Goal: Find specific page/section: Find specific page/section

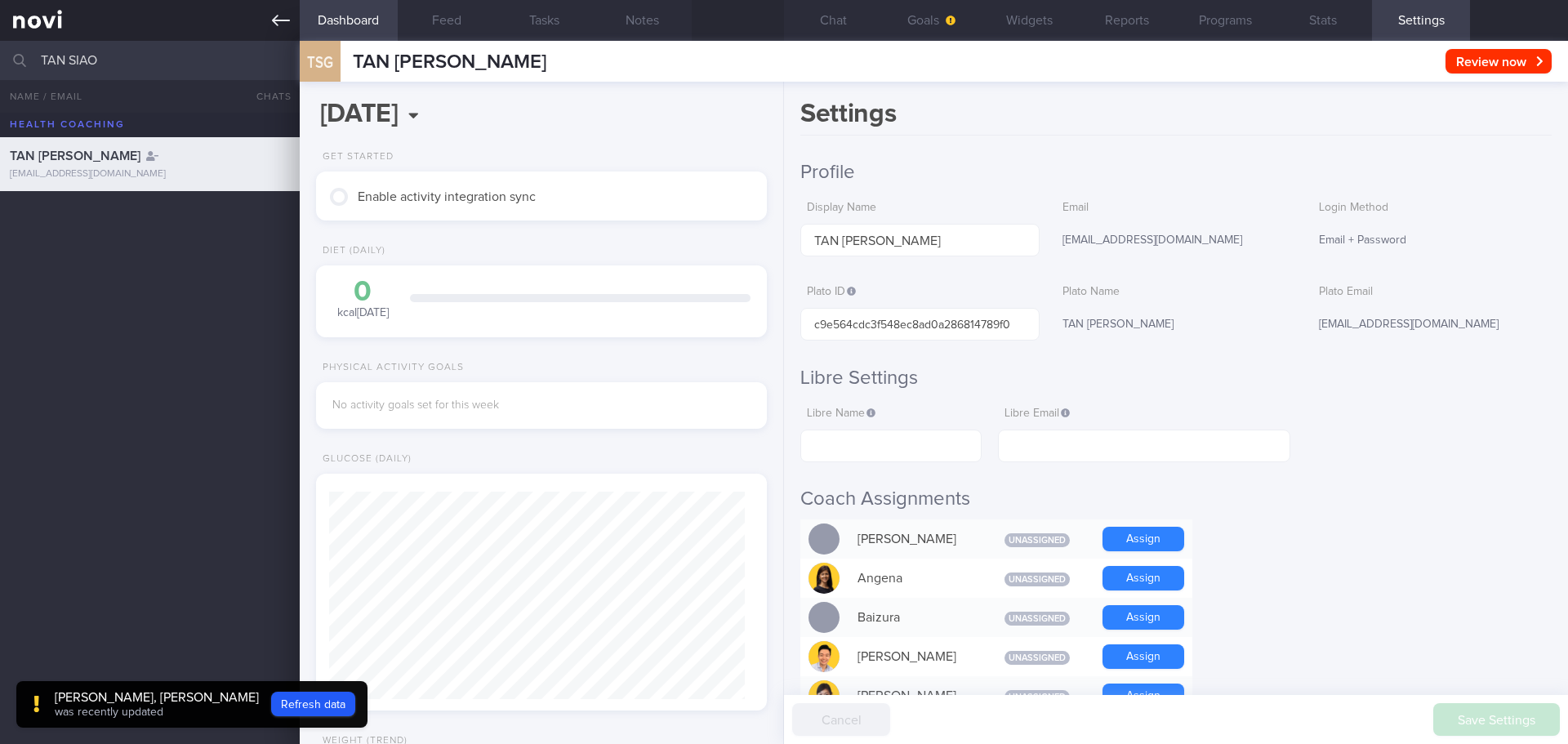
scroll to position [-326, 0]
click at [266, 23] on link at bounding box center [150, 20] width 300 height 41
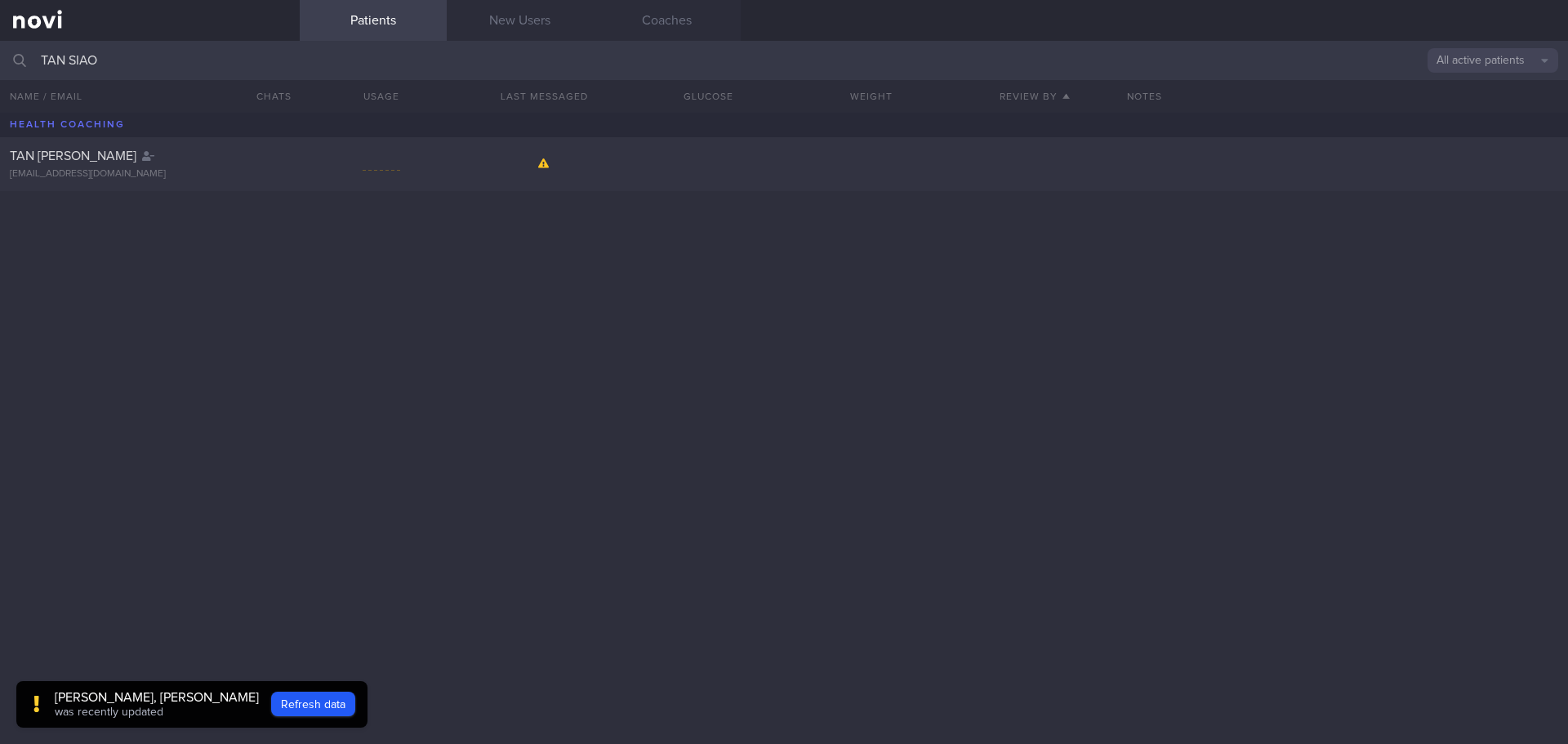
click at [213, 60] on input "TAN SIAO" at bounding box center [784, 60] width 1568 height 39
type input "[PERSON_NAME]"
click at [228, 171] on div "[EMAIL_ADDRESS][DOMAIN_NAME]" at bounding box center [150, 174] width 280 height 12
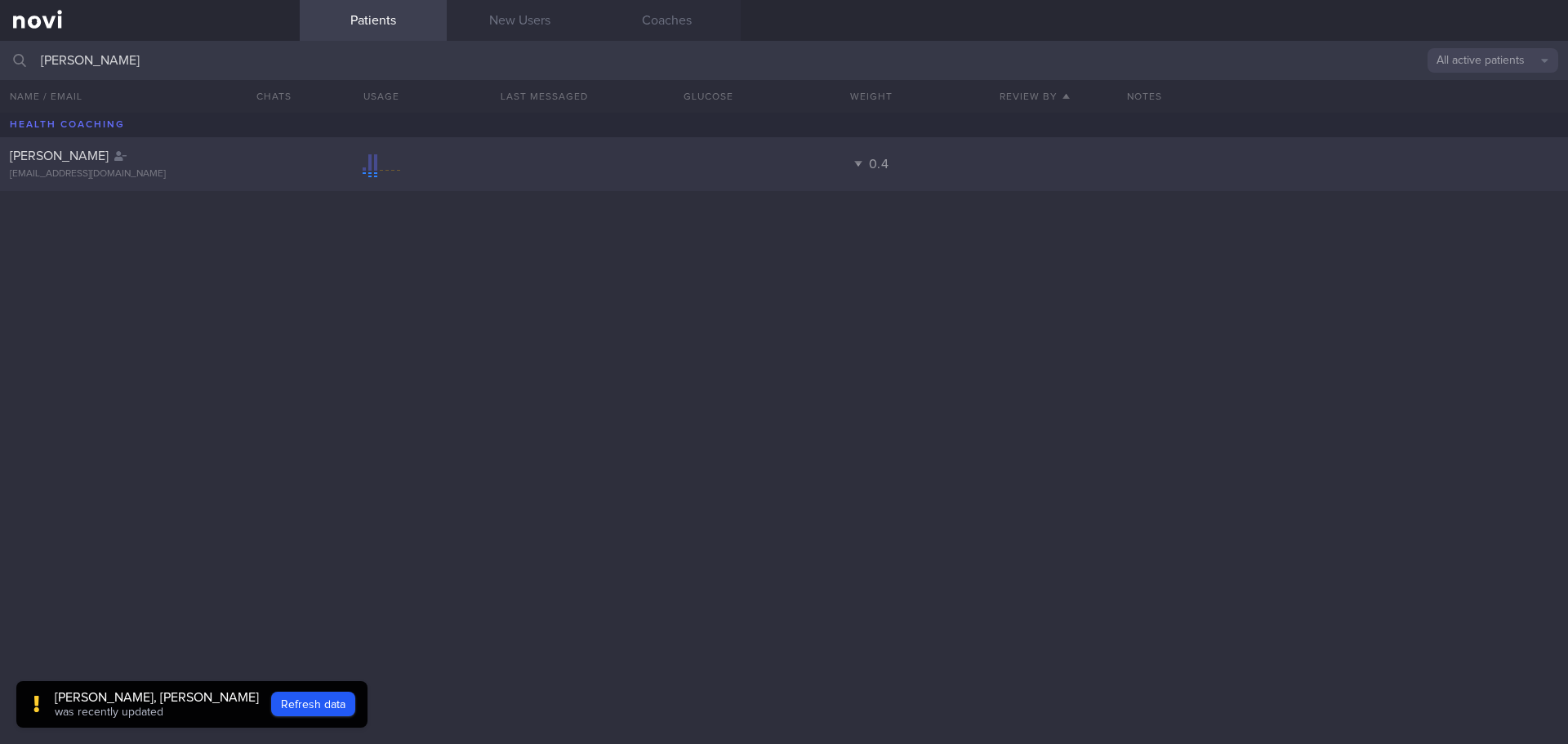
select select "7"
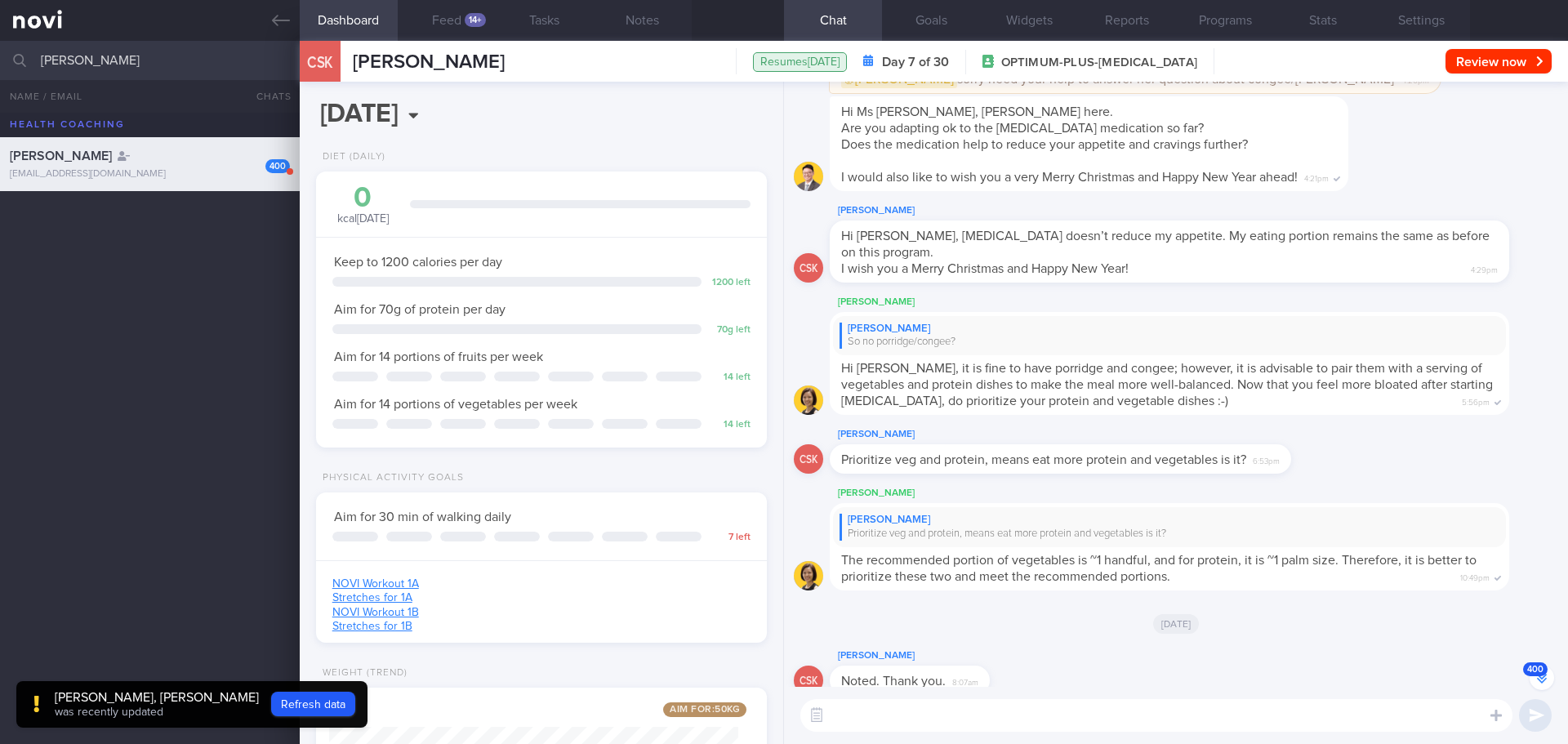
scroll to position [-35509, 0]
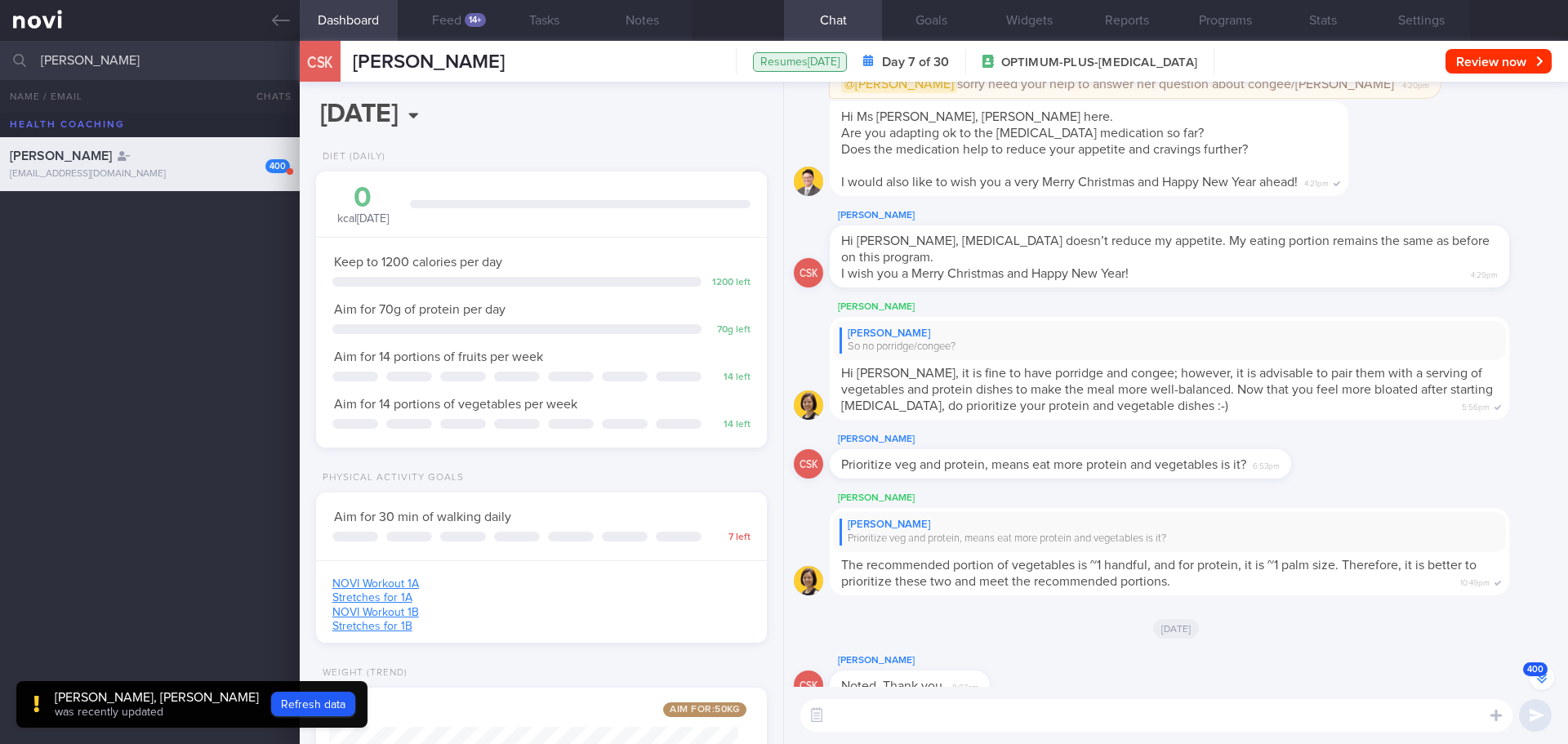
click at [1535, 679] on button "400" at bounding box center [1542, 677] width 25 height 25
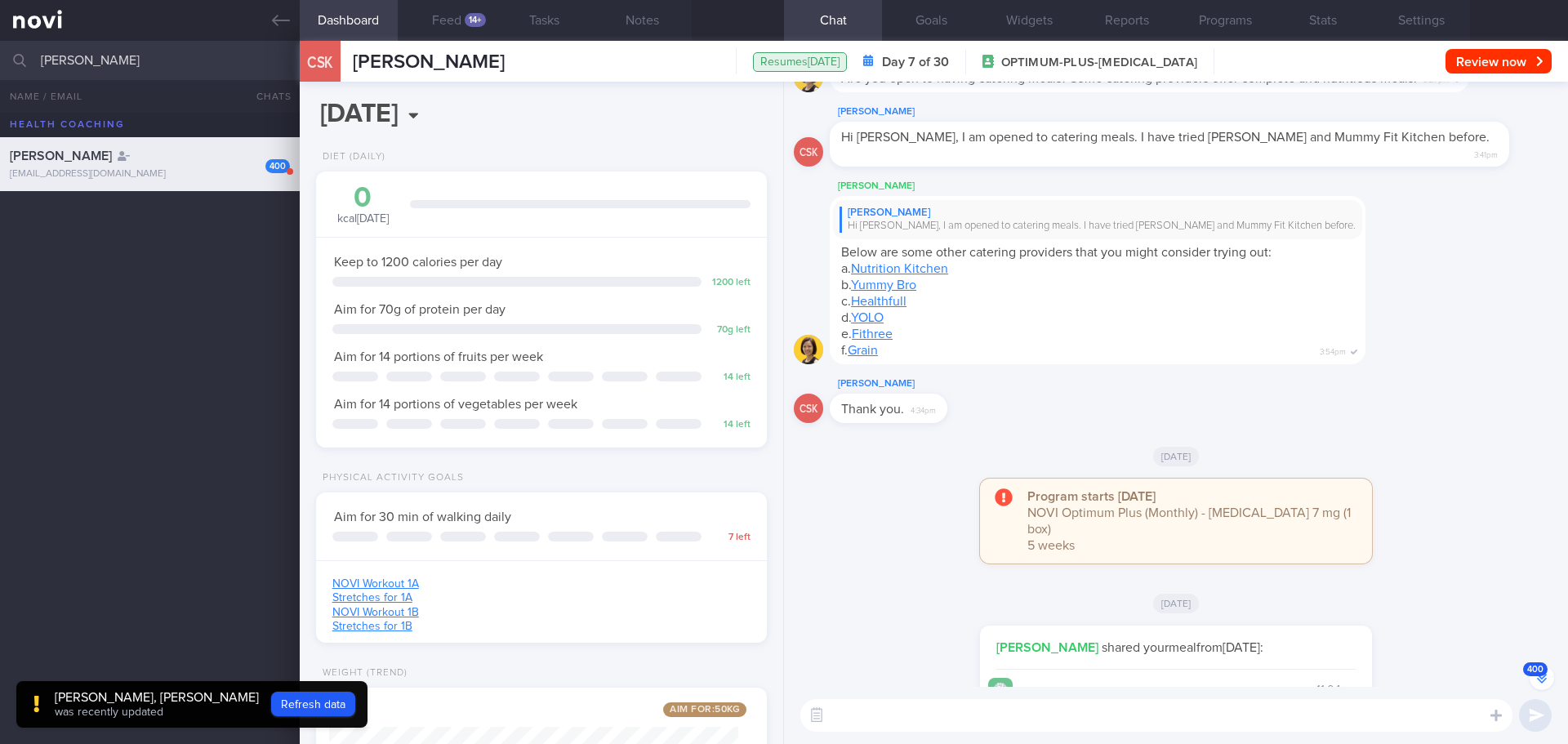
click at [1535, 679] on button "400" at bounding box center [1542, 677] width 25 height 25
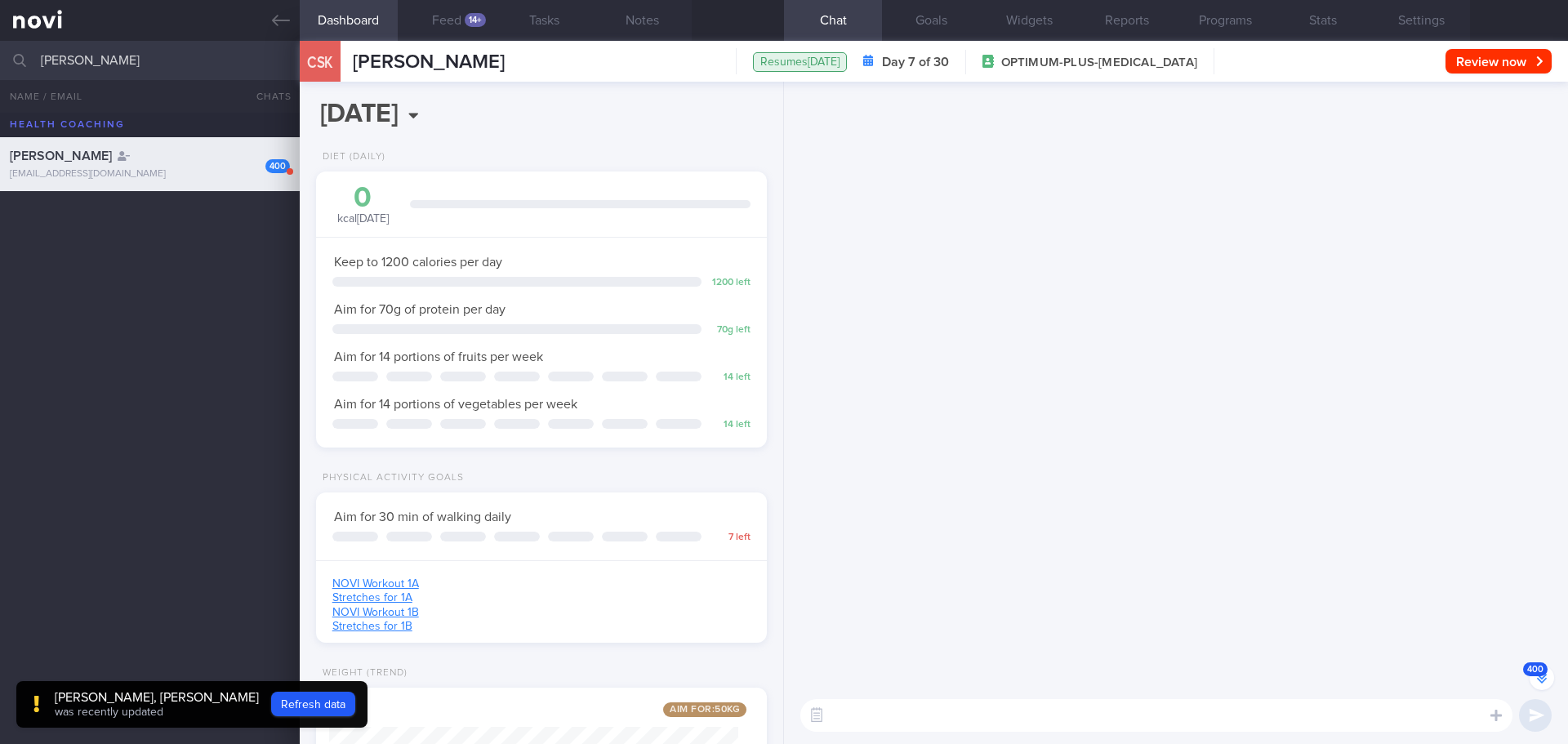
scroll to position [-47053, 0]
click at [1535, 672] on button "400" at bounding box center [1542, 677] width 25 height 25
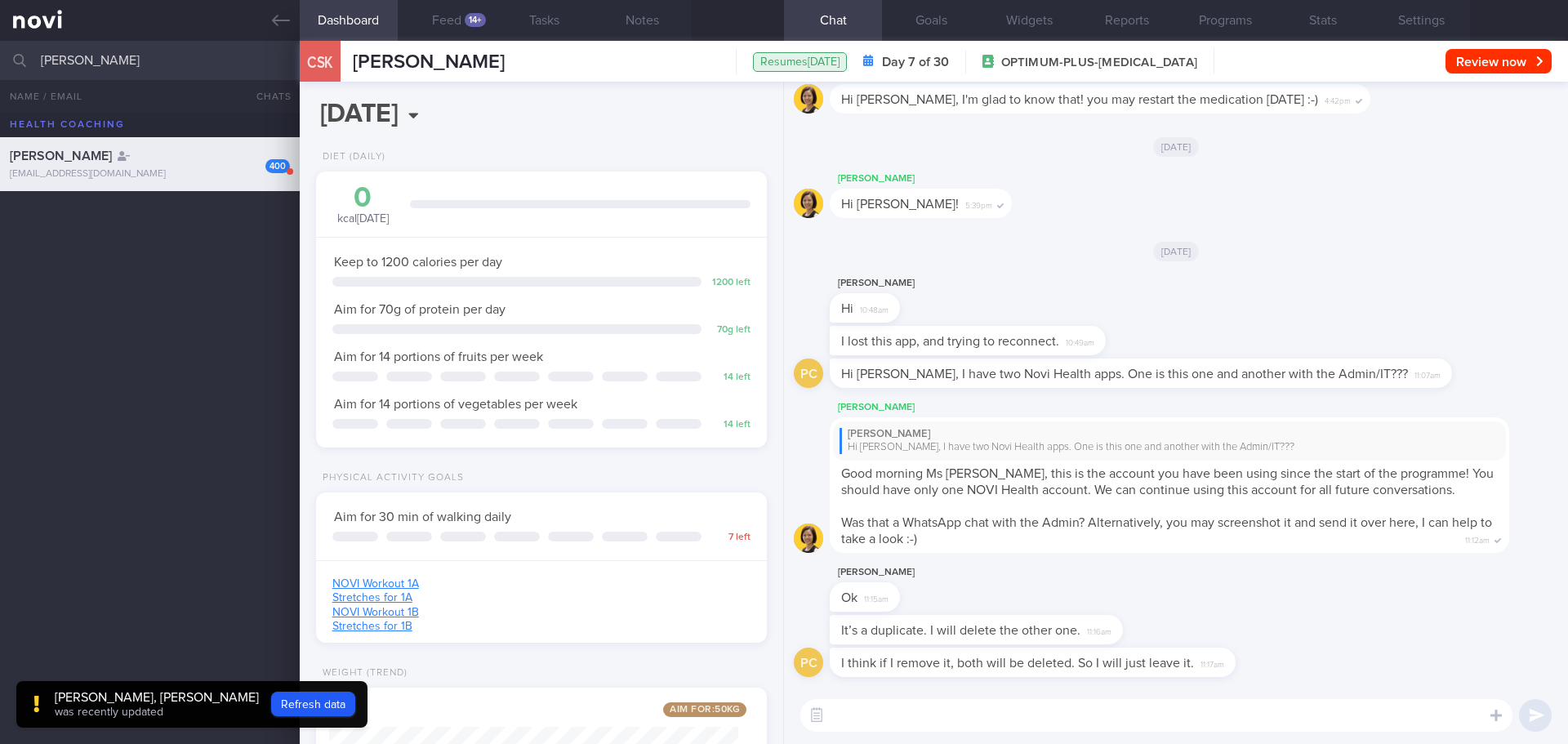
scroll to position [-51955, 0]
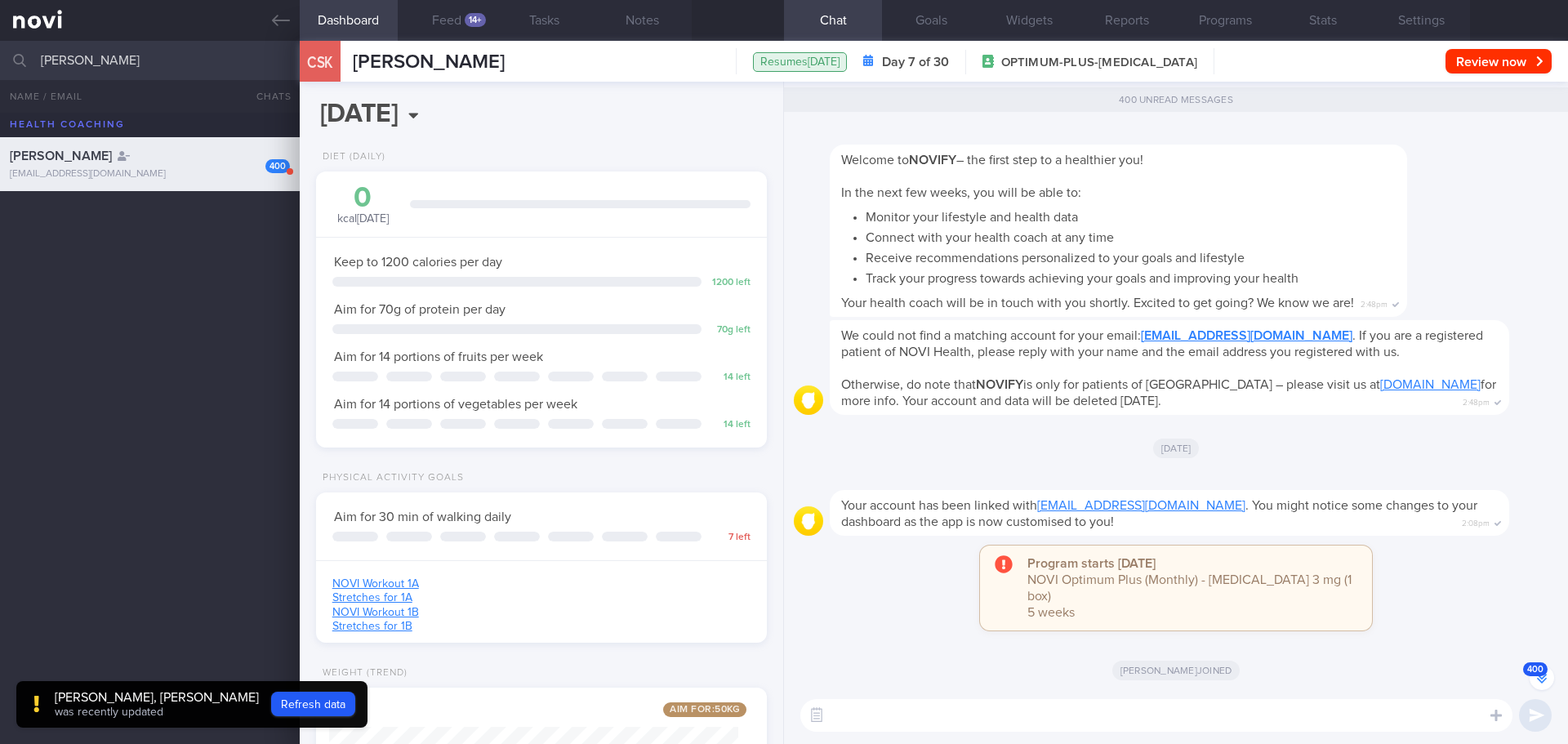
click at [1546, 676] on button "400" at bounding box center [1542, 677] width 25 height 25
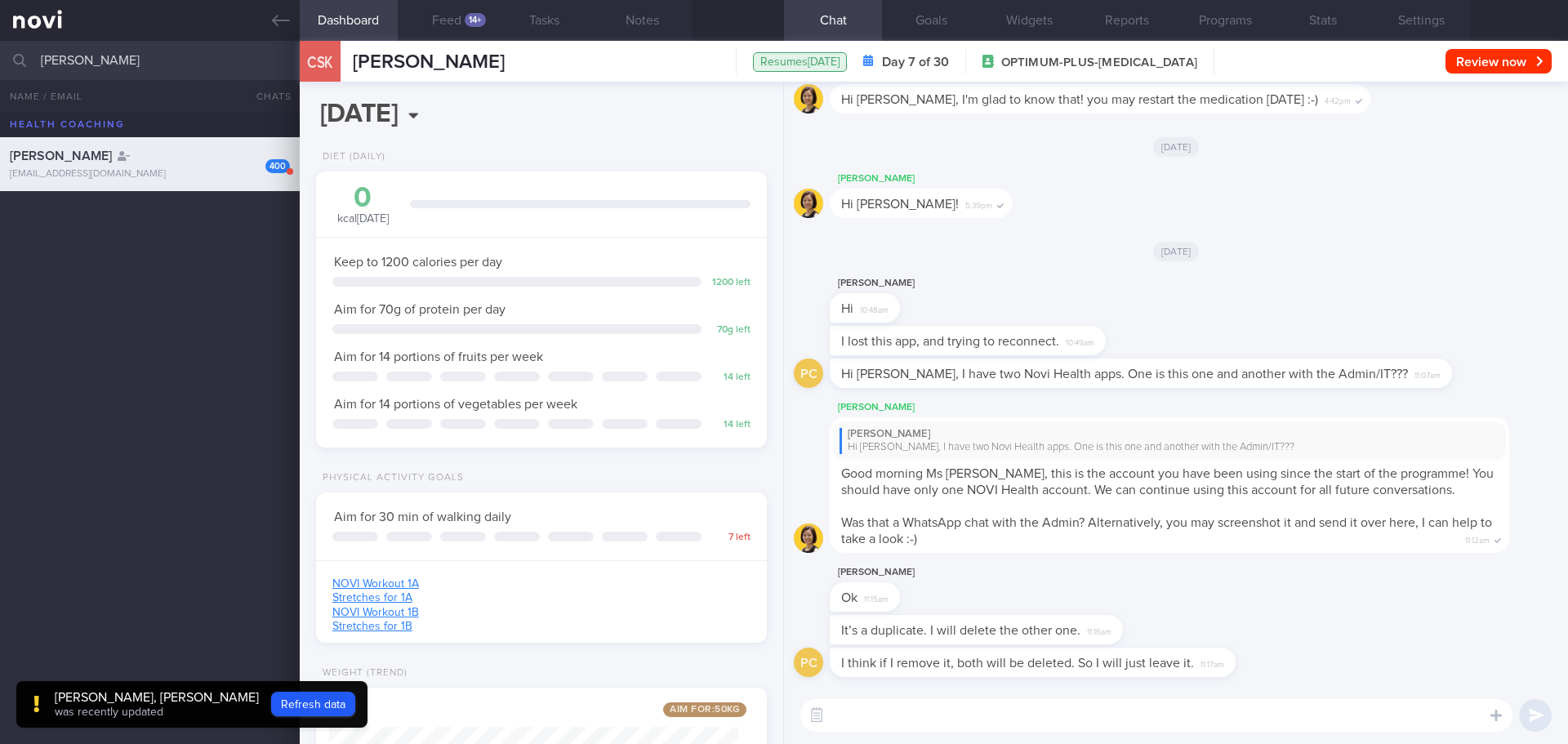
scroll to position [0, 0]
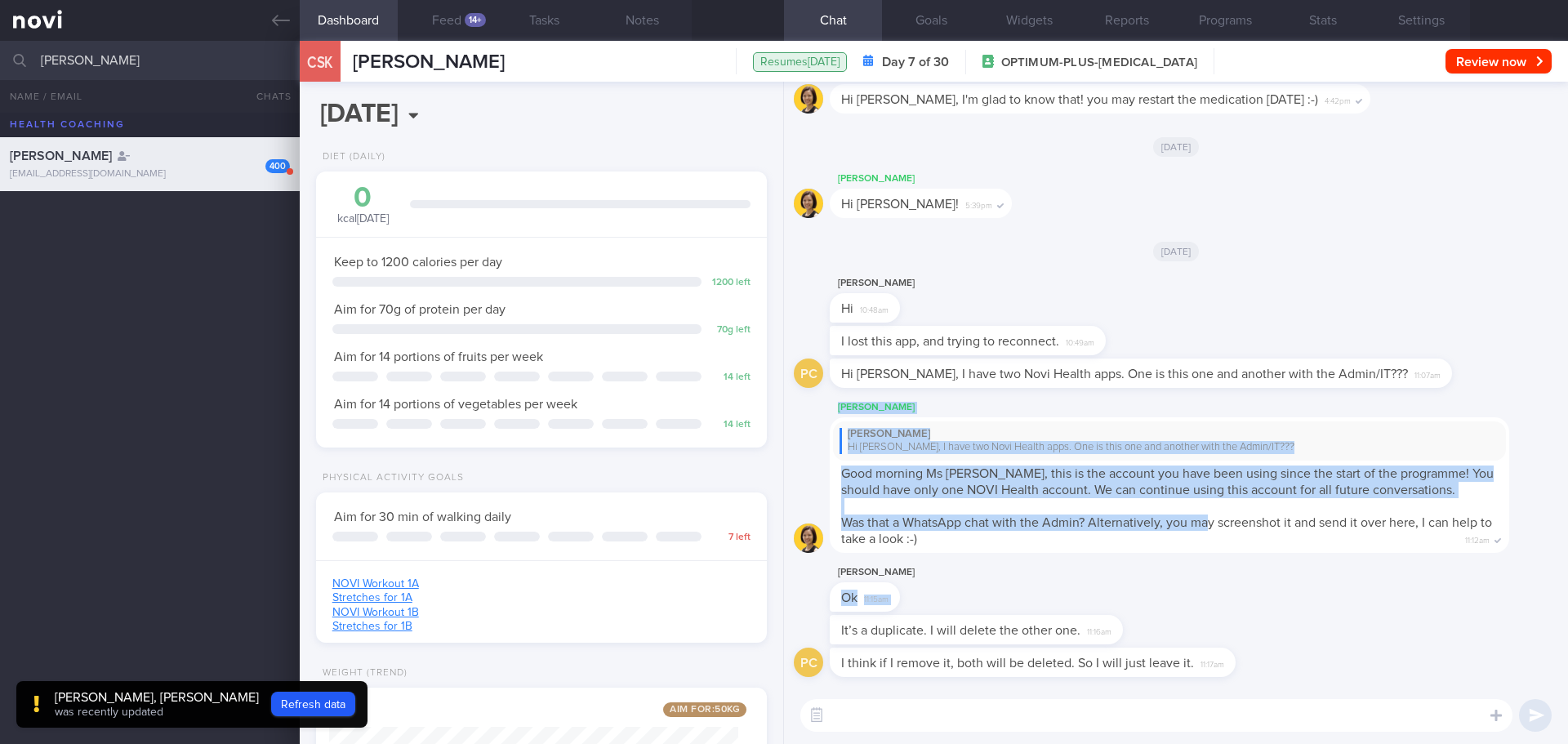
drag, startPoint x: 1211, startPoint y: 521, endPoint x: 1481, endPoint y: 568, distance: 274.1
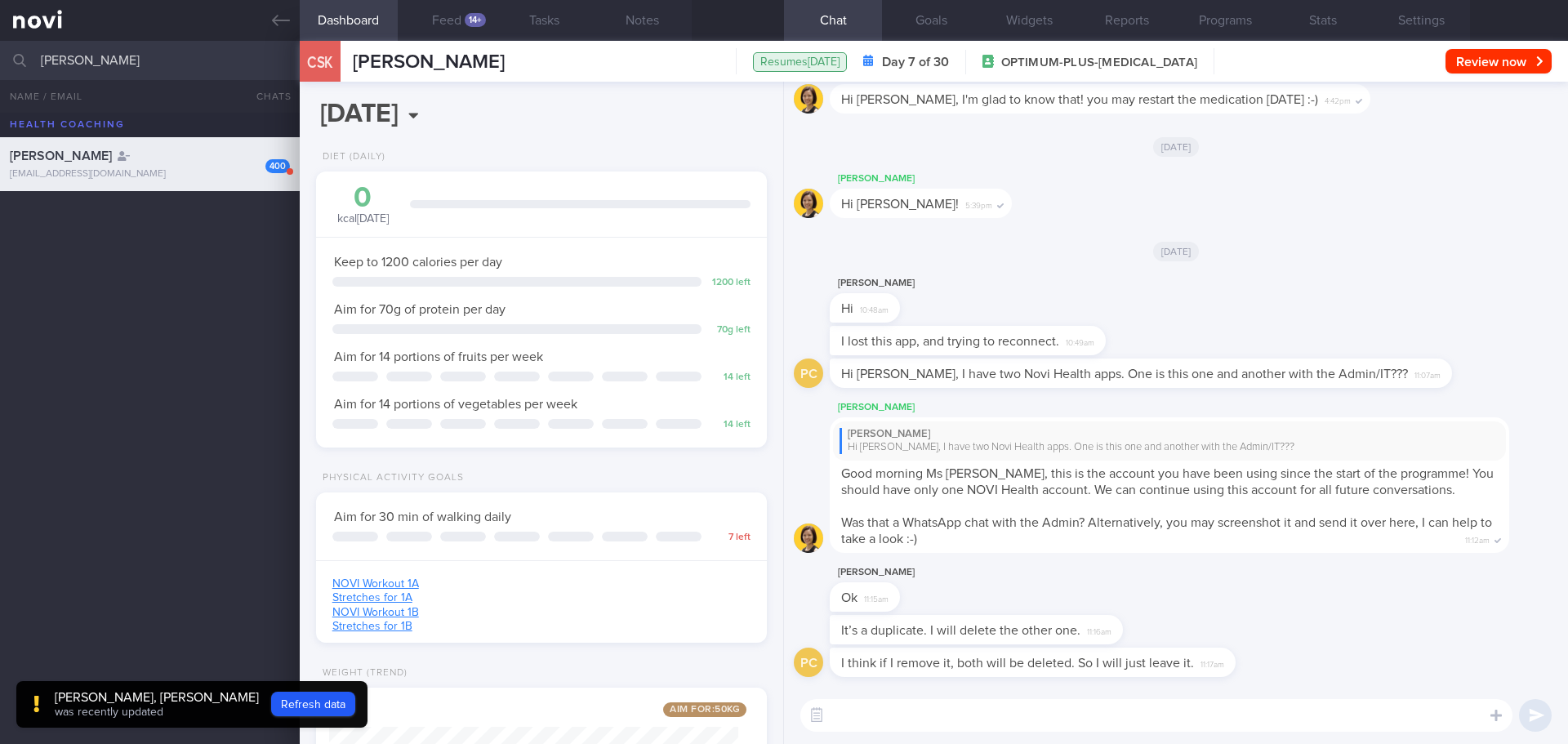
click at [1297, 526] on span "Was that a WhatsApp chat with the Admin? Alternatively, you may screenshot it a…" at bounding box center [1166, 531] width 651 height 29
